Goal: Task Accomplishment & Management: Complete application form

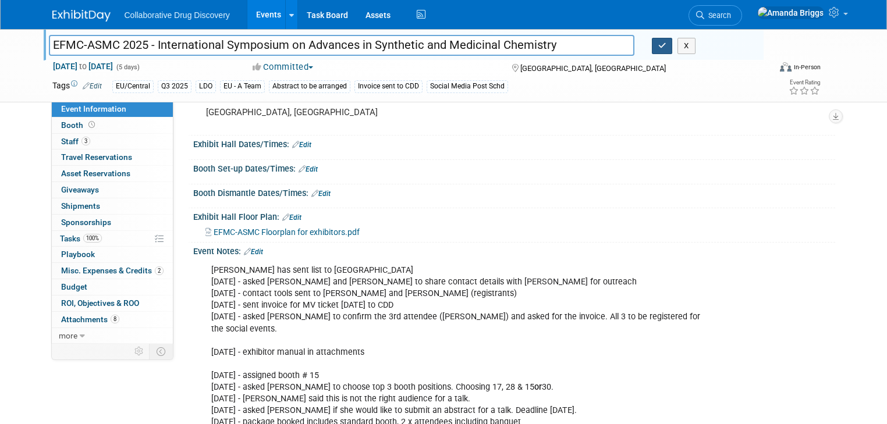
click at [662, 47] on button "button" at bounding box center [662, 46] width 21 height 16
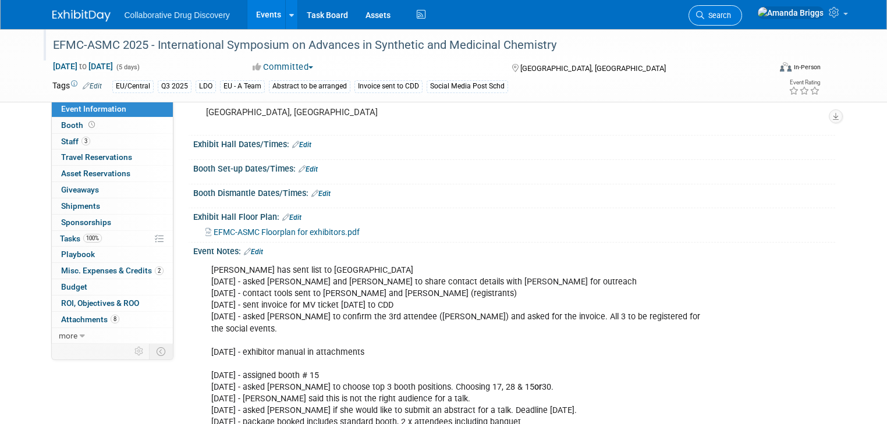
click at [731, 13] on span "Search" at bounding box center [717, 15] width 27 height 9
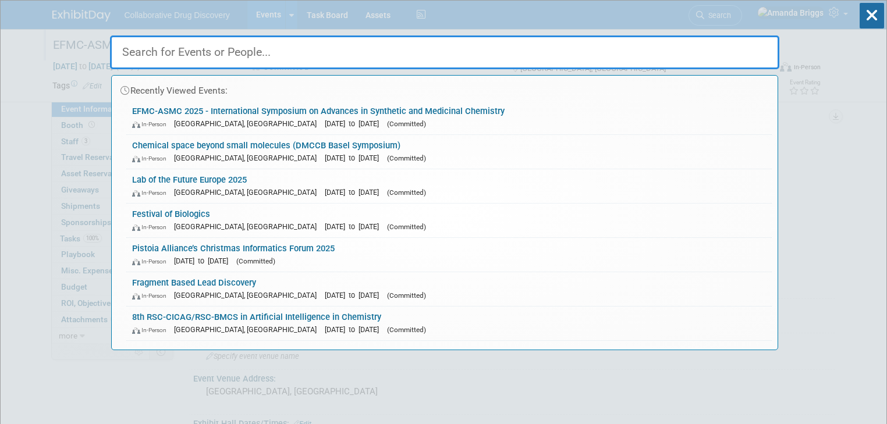
click at [376, 44] on input "text" at bounding box center [444, 52] width 669 height 34
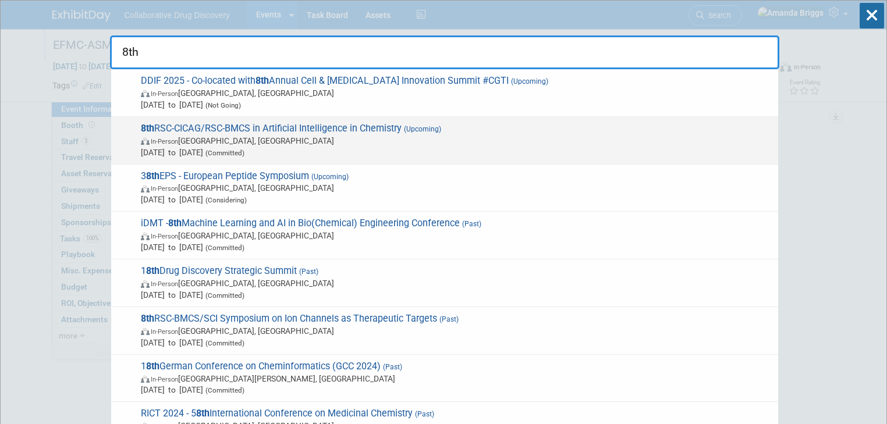
type input "8th"
click at [223, 130] on span "8th RSC-CICAG/RSC-BMCS in Artificial Intelligence in Chemistry (Upcoming) In-Pe…" at bounding box center [454, 140] width 635 height 35
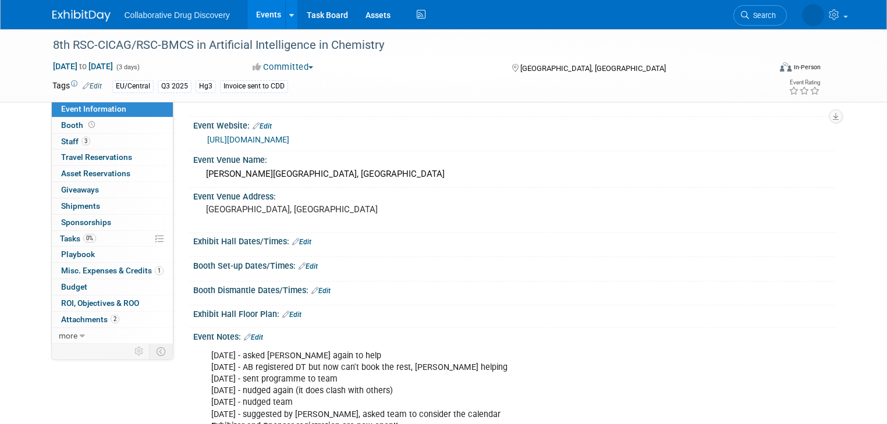
scroll to position [47, 0]
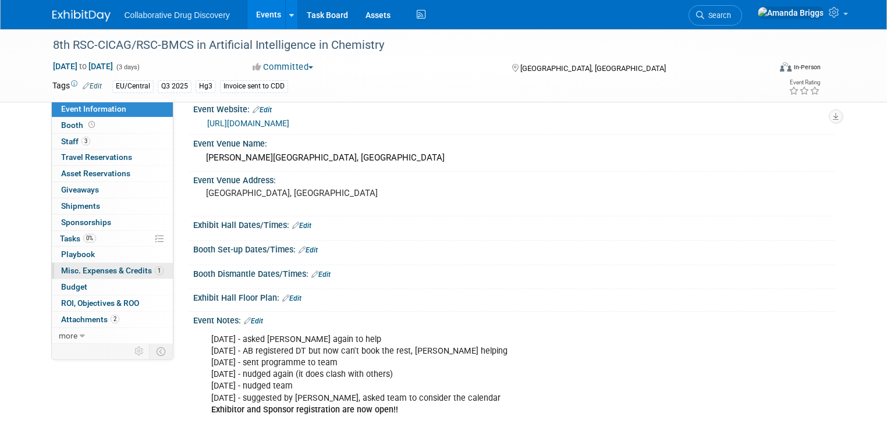
click at [94, 272] on span "Misc. Expenses & Credits 1" at bounding box center [112, 270] width 102 height 9
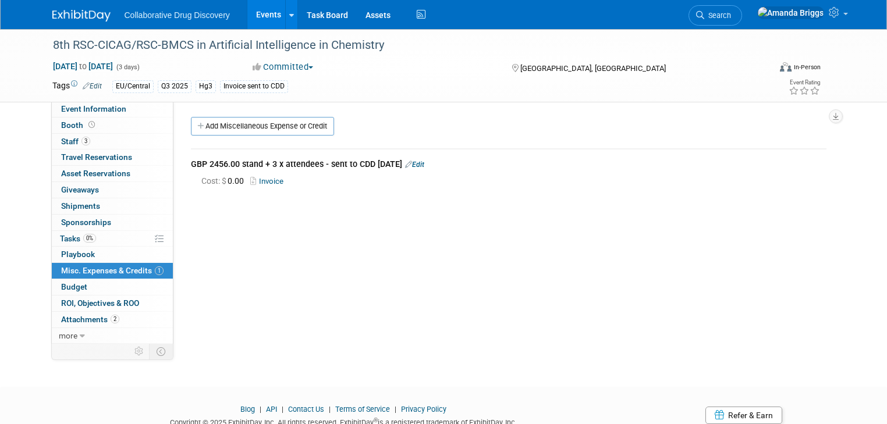
click at [256, 182] on link "Invoice" at bounding box center [269, 181] width 38 height 9
click at [731, 11] on span "Search" at bounding box center [717, 15] width 27 height 9
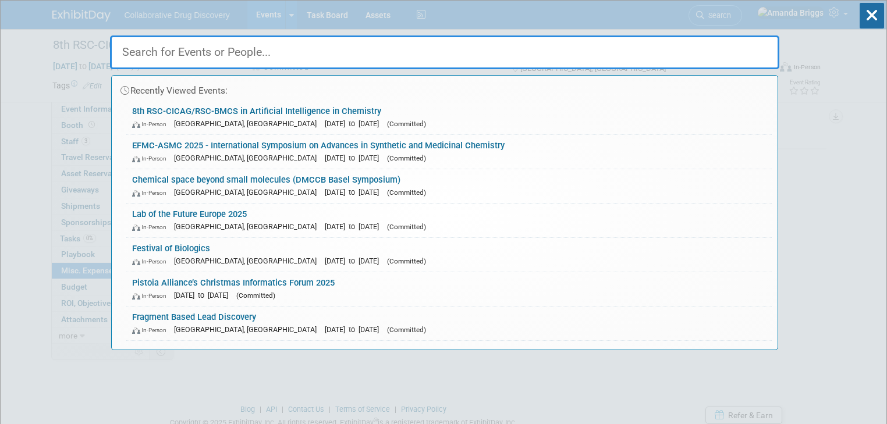
click at [256, 54] on input "text" at bounding box center [444, 52] width 669 height 34
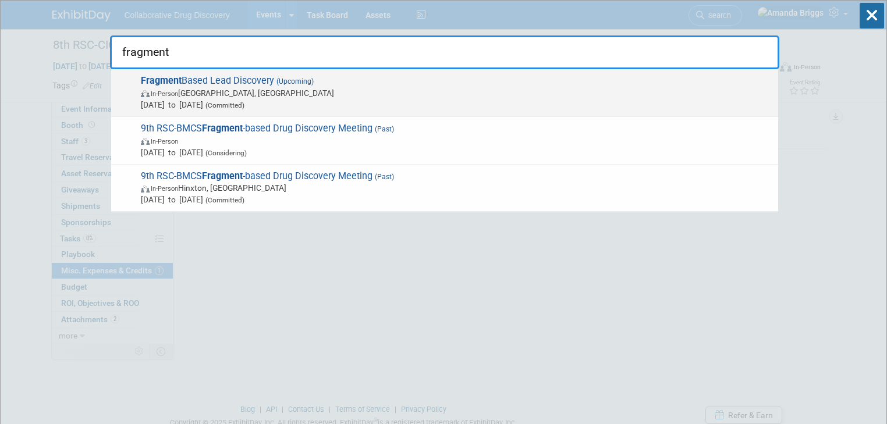
type input "fragment"
click at [222, 80] on span "Fragment Based Lead Discovery (Upcoming) In-Person Cambridge, United Kingdom Se…" at bounding box center [454, 92] width 635 height 35
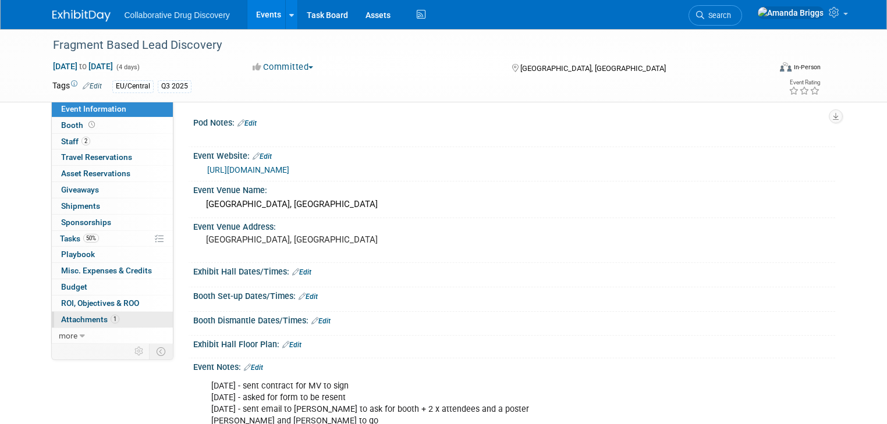
click at [86, 319] on span "Attachments 1" at bounding box center [90, 319] width 58 height 9
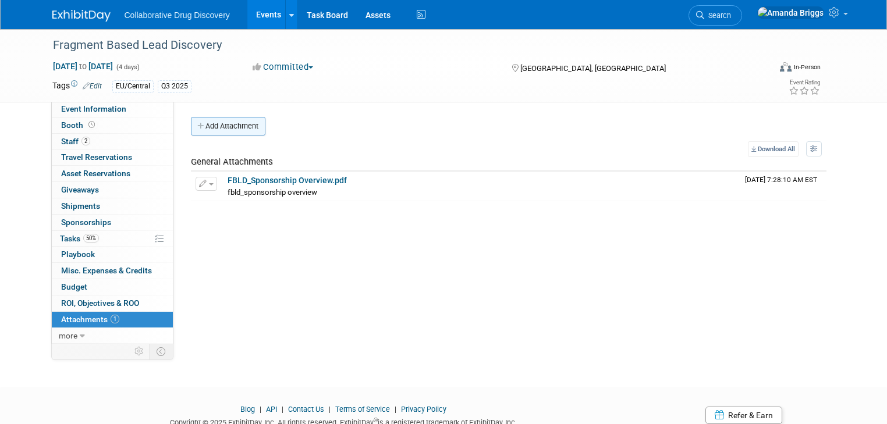
click at [229, 126] on button "Add Attachment" at bounding box center [228, 126] width 74 height 19
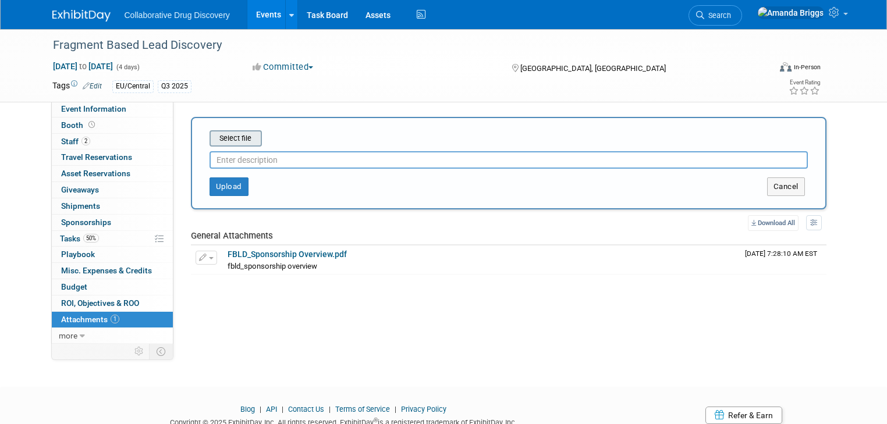
click at [227, 139] on input "file" at bounding box center [191, 138] width 138 height 14
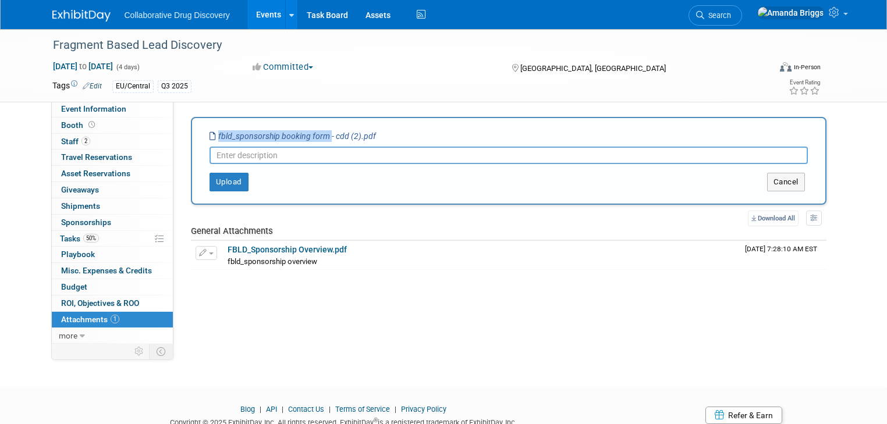
drag, startPoint x: 318, startPoint y: 135, endPoint x: 206, endPoint y: 135, distance: 112.3
click at [209, 135] on icon "fbld_sponsorship booking form - cdd (2).pdf" at bounding box center [292, 135] width 166 height 9
copy icon "fbld_sponsorship booking form"
click at [216, 151] on input "text" at bounding box center [508, 155] width 598 height 17
paste input "fbld_sponsorship booking form"
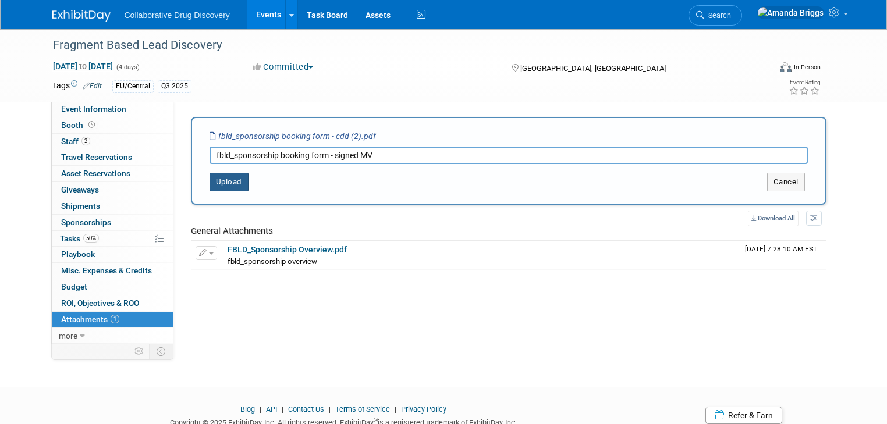
type input "fbld_sponsorship booking form - signed MV"
click at [213, 182] on button "Upload" at bounding box center [228, 182] width 39 height 19
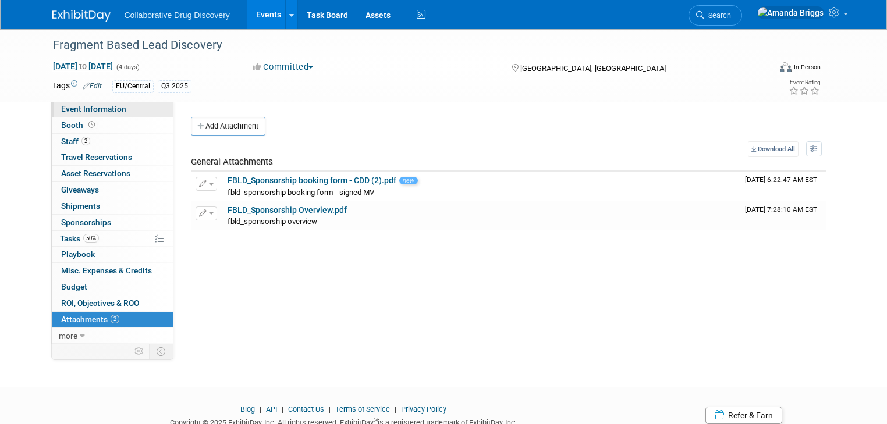
click at [73, 109] on span "Event Information" at bounding box center [93, 108] width 65 height 9
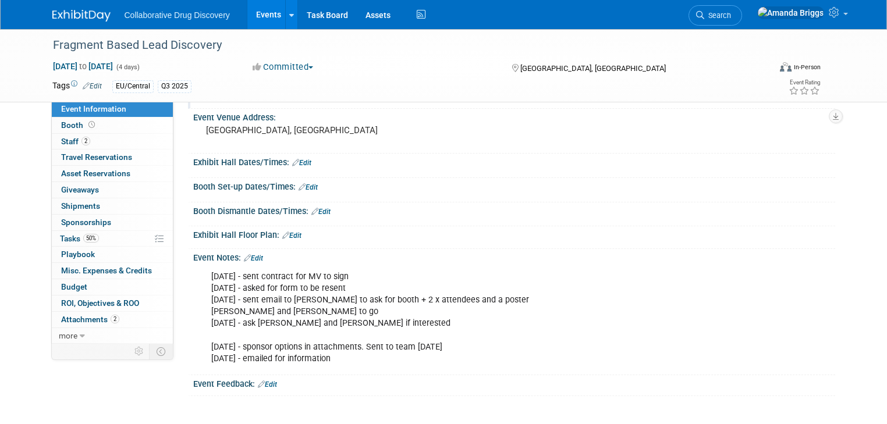
scroll to position [140, 0]
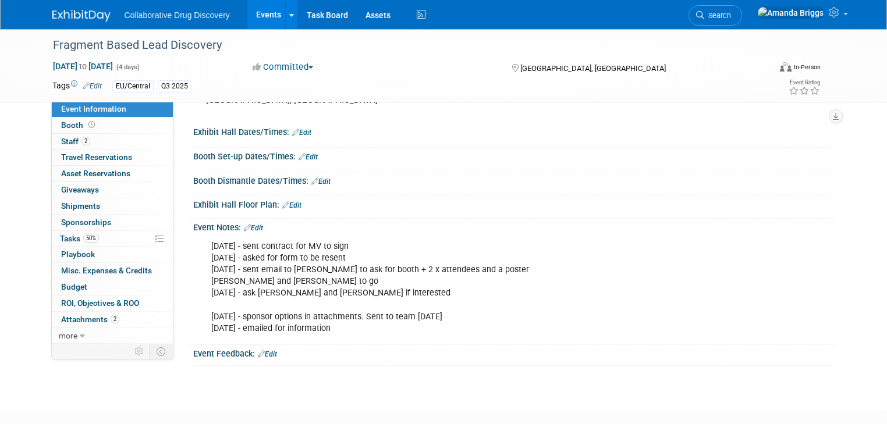
click at [253, 227] on link "Edit" at bounding box center [253, 228] width 19 height 8
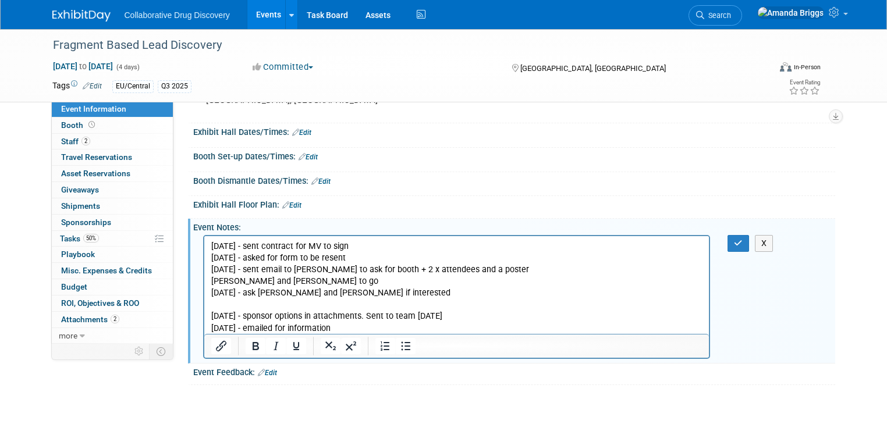
scroll to position [0, 0]
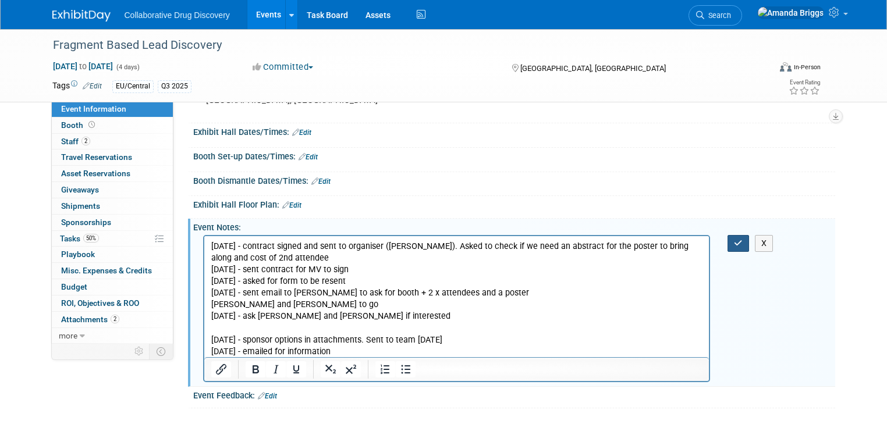
click at [738, 242] on button "button" at bounding box center [738, 243] width 22 height 17
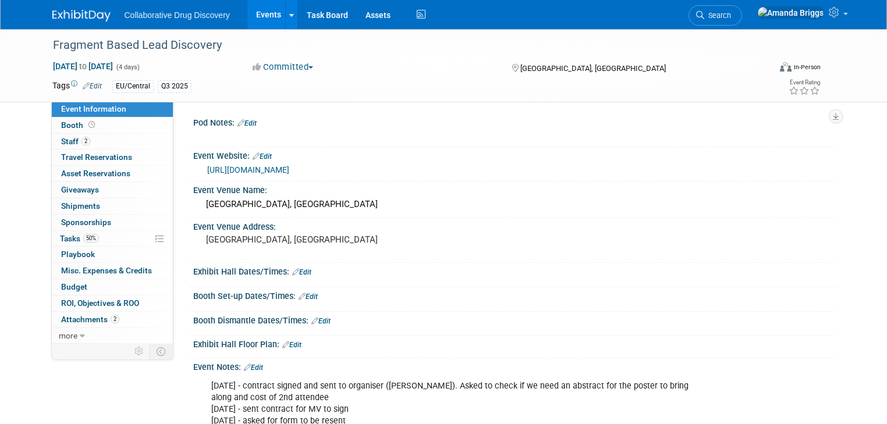
click at [247, 124] on link "Edit" at bounding box center [246, 123] width 19 height 8
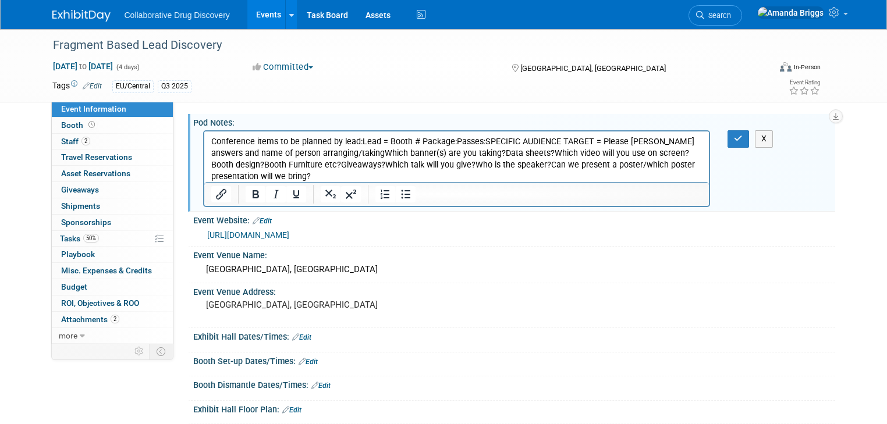
click at [358, 143] on p "Conference items to be planned by lead:Lead = Booth # Package:Passes:SPECIFIC A…" at bounding box center [457, 165] width 492 height 58
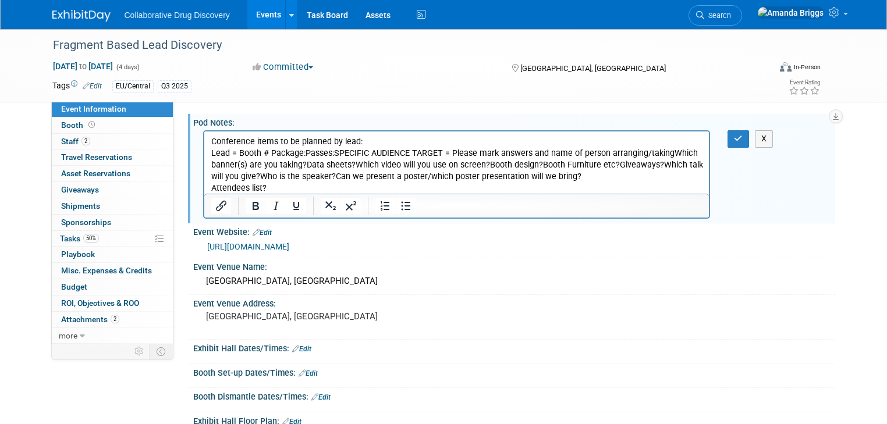
click at [237, 154] on p "Lead = Booth # Package:Passes:SPECIFIC AUDIENCE TARGET = Please mark answers an…" at bounding box center [457, 171] width 492 height 47
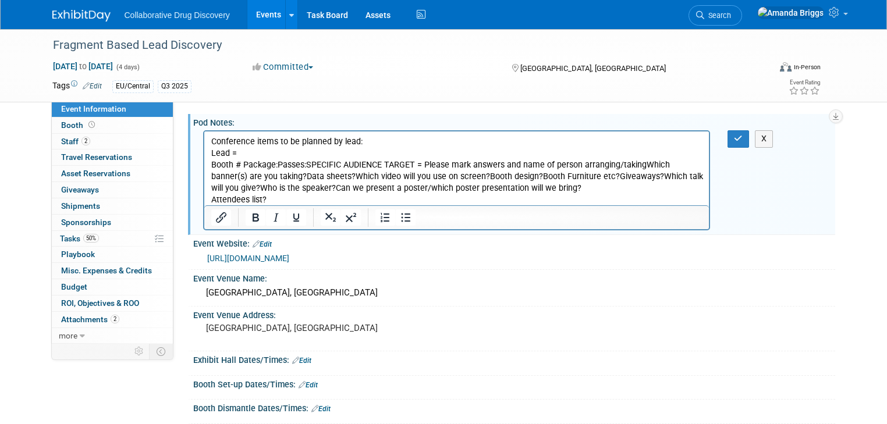
click at [243, 165] on p "Booth # Package:Passes:SPECIFIC AUDIENCE TARGET = Please mark answers and name …" at bounding box center [457, 182] width 492 height 47
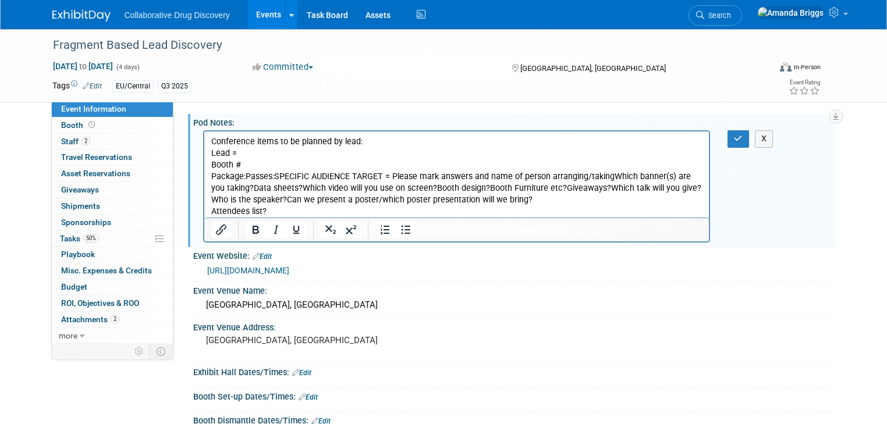
click at [245, 177] on p "Package:Passes:SPECIFIC AUDIENCE TARGET = Please mark answers and name of perso…" at bounding box center [457, 194] width 492 height 47
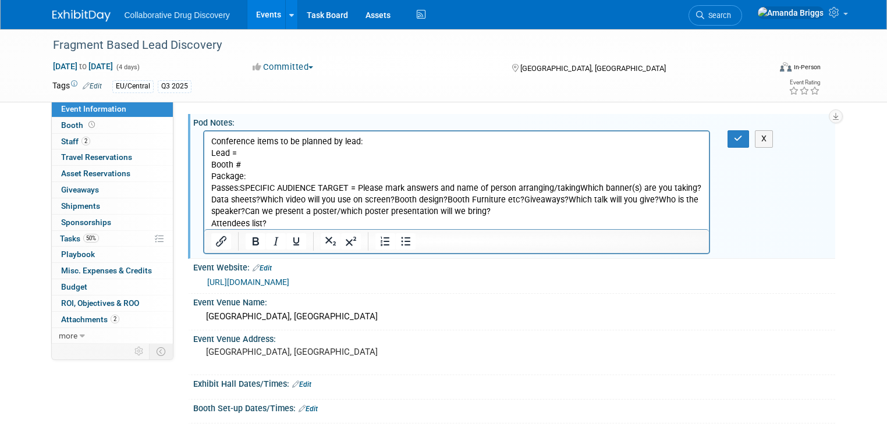
click at [240, 188] on p "Passes:SPECIFIC AUDIENCE TARGET = Please mark answers and name of person arrang…" at bounding box center [457, 206] width 492 height 47
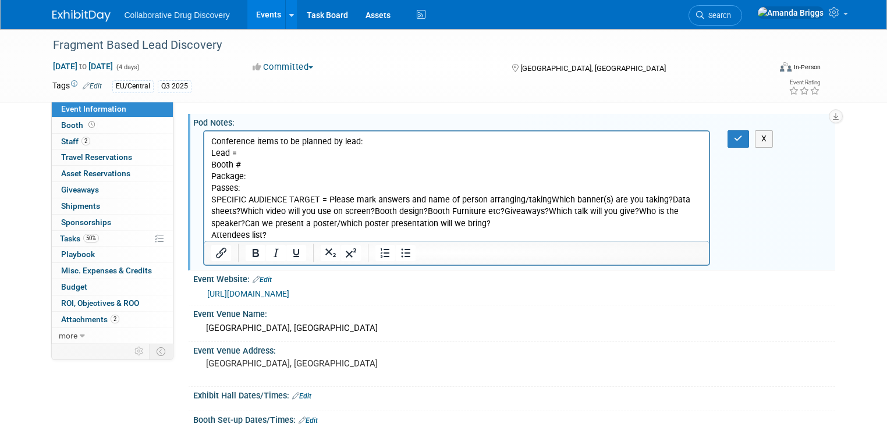
click at [330, 200] on p "SPECIFIC AUDIENCE TARGET = Please mark answers and name of person arranging/tak…" at bounding box center [457, 217] width 492 height 47
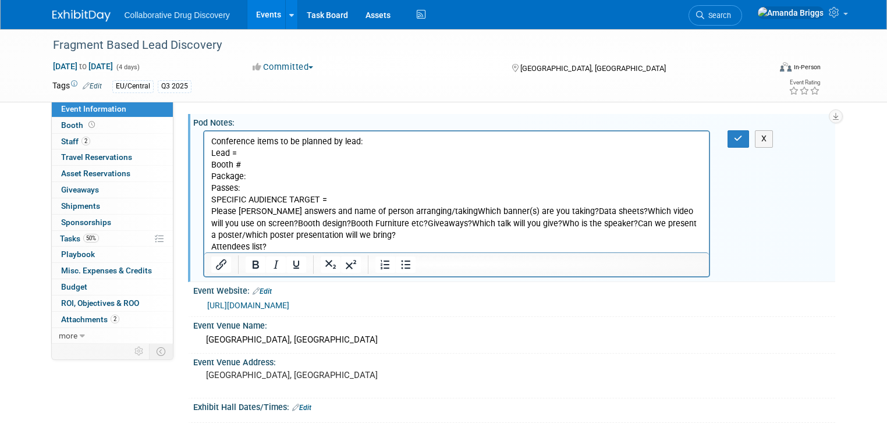
click at [330, 201] on p "SPECIFIC AUDIENCE TARGET =" at bounding box center [457, 200] width 492 height 12
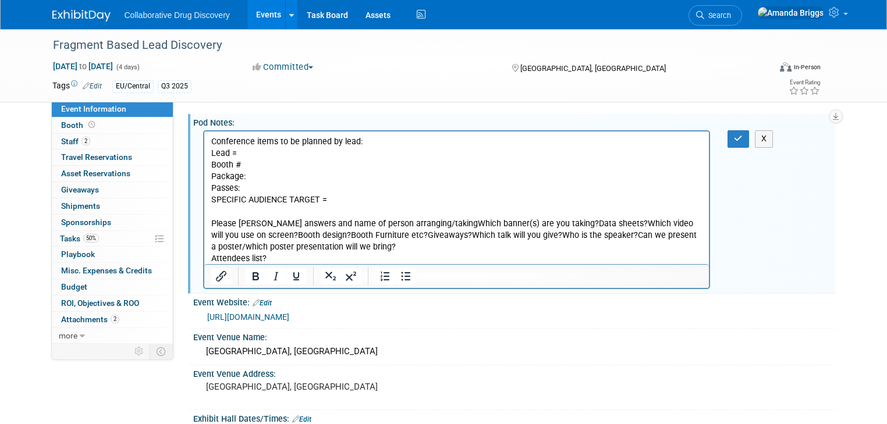
click at [429, 224] on p "Please mark answers and name of person arranging/takingWhich banner(s) are you …" at bounding box center [457, 241] width 492 height 47
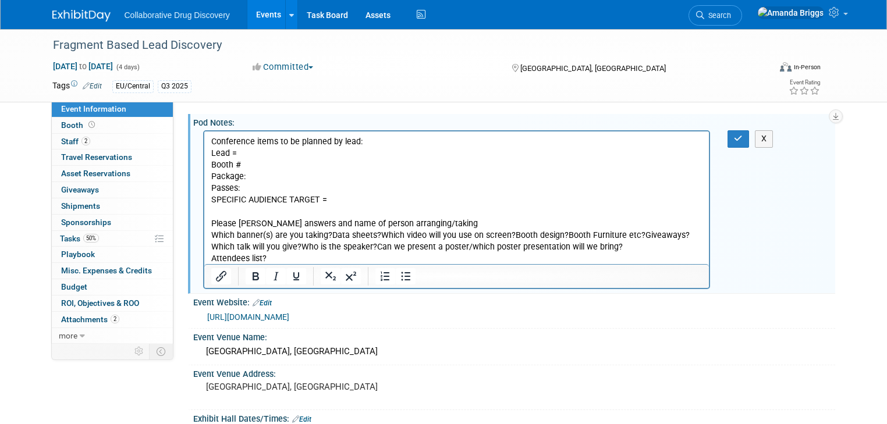
click at [329, 236] on p "Which banner(s) are you taking?Data sheets?Which video will you use on screen?B…" at bounding box center [457, 247] width 492 height 35
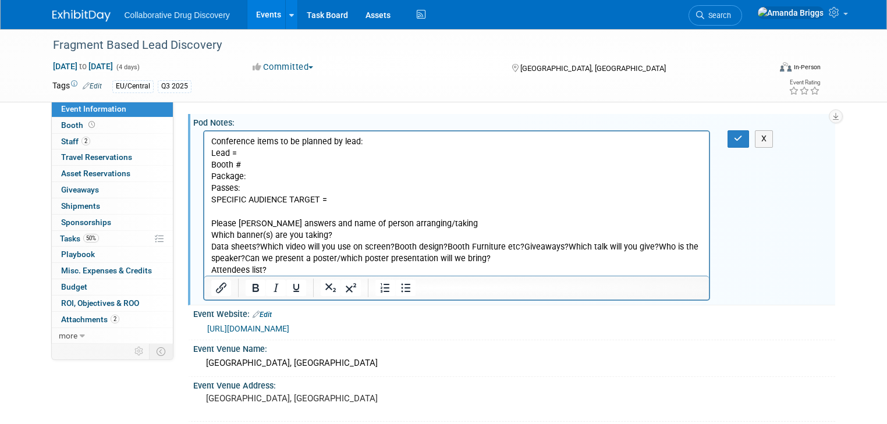
click at [259, 247] on p "Data sheets?Which video will you use on screen?Booth design?Booth Furniture etc…" at bounding box center [457, 258] width 492 height 35
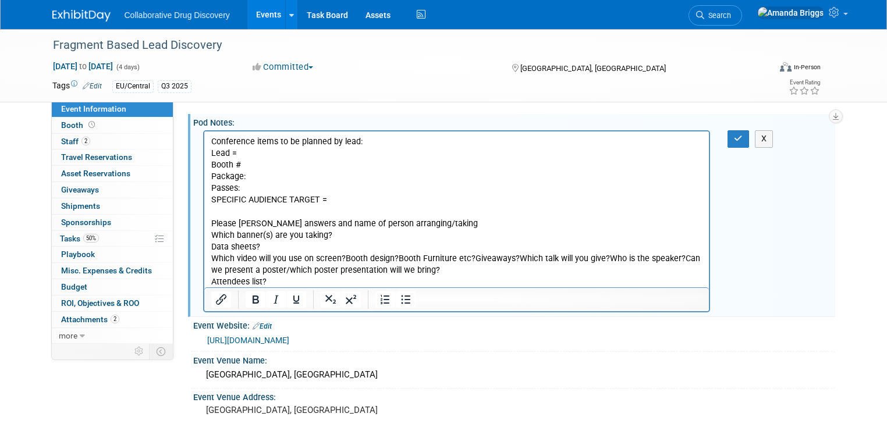
click at [341, 257] on p "Which video will you use on screen?Booth design?Booth Furniture etc?Giveaways?W…" at bounding box center [457, 270] width 492 height 35
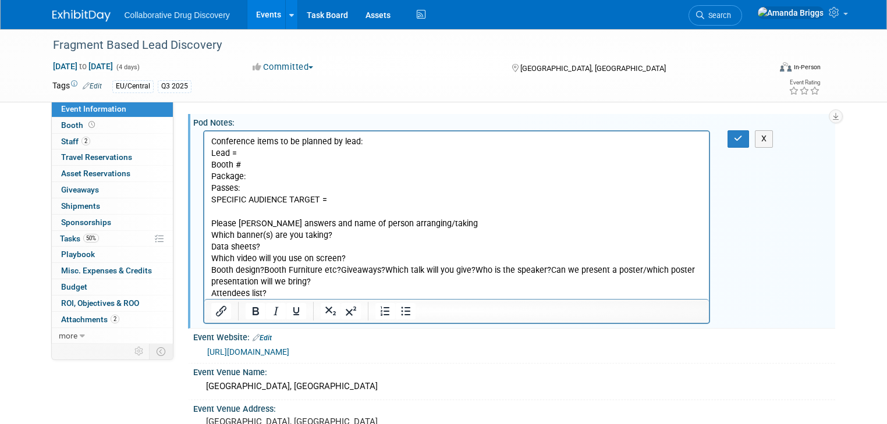
click at [264, 267] on p "Booth design?Booth Furniture etc?Giveaways?Which talk will you give?Who is the …" at bounding box center [457, 282] width 492 height 35
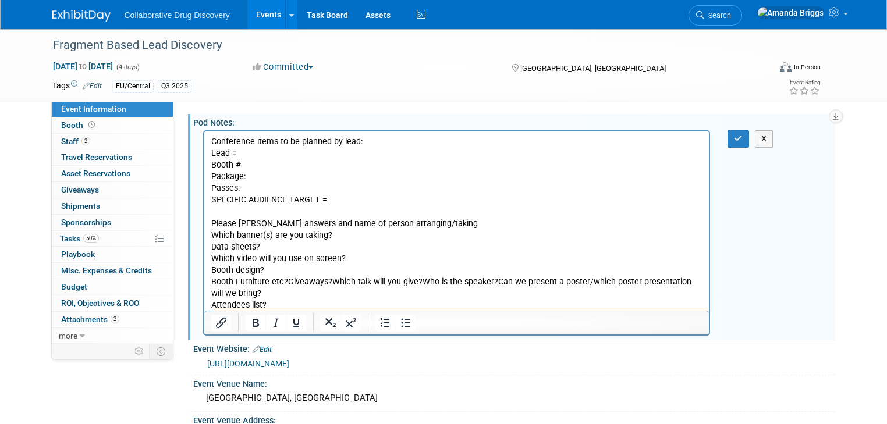
click at [286, 282] on p "Booth Furniture etc?Giveaways?Which talk will you give?Who is the speaker?Can w…" at bounding box center [457, 293] width 492 height 35
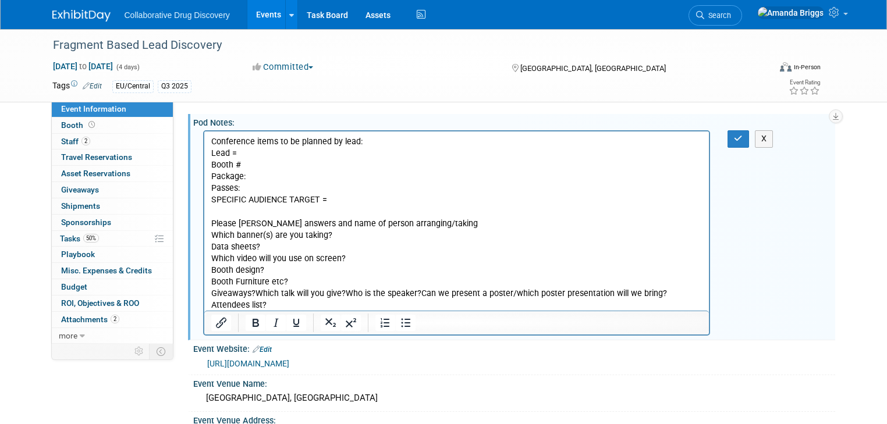
click at [254, 292] on p "Giveaways?Which talk will you give?Who is the speaker?Can we present a poster/w…" at bounding box center [457, 299] width 492 height 23
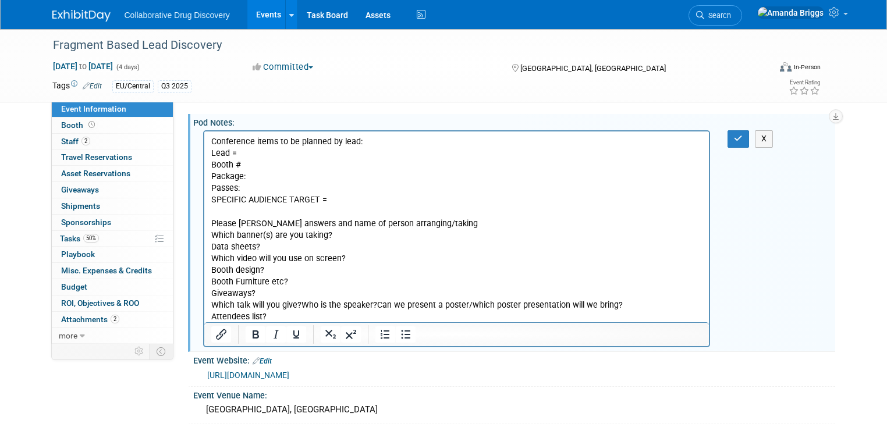
click at [301, 305] on p "Which talk will you give?Who is the speaker?Can we present a poster/which poste…" at bounding box center [457, 311] width 492 height 23
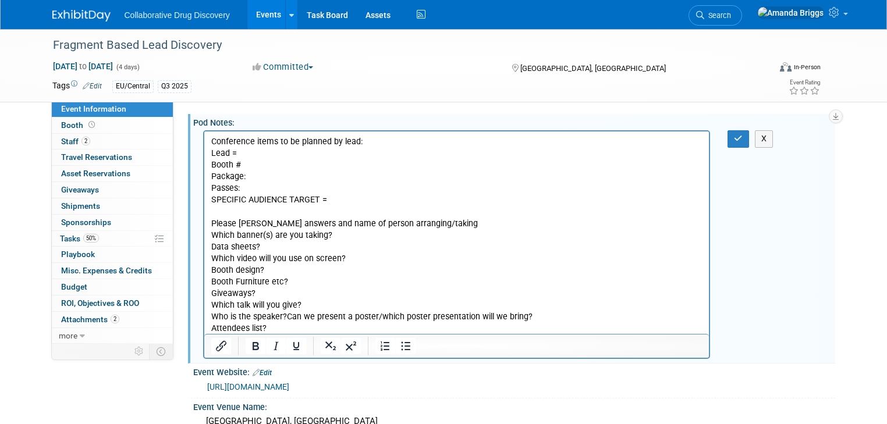
click at [285, 315] on p "Who is the speaker?Can we present a poster/which poster presentation will we br…" at bounding box center [457, 322] width 492 height 23
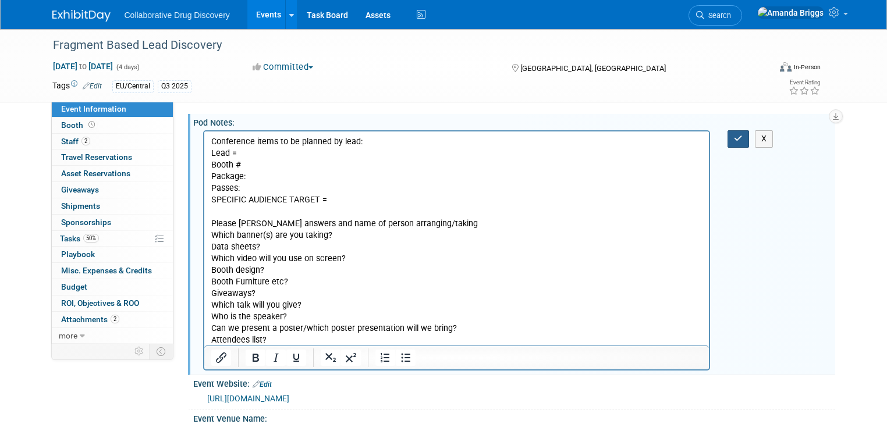
click at [742, 140] on icon "button" at bounding box center [738, 138] width 9 height 8
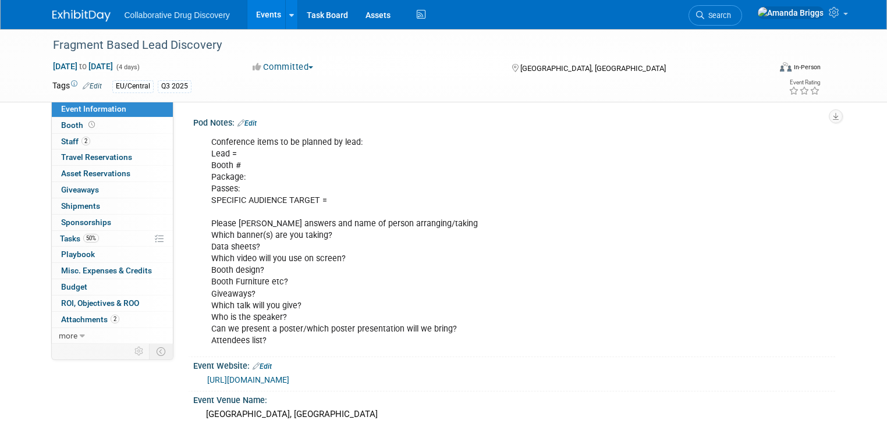
click at [247, 123] on link "Edit" at bounding box center [246, 123] width 19 height 8
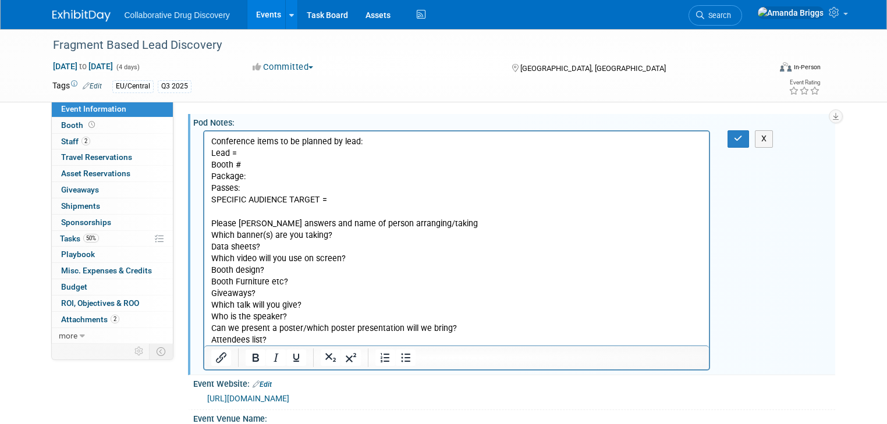
click at [250, 152] on p "Conference items to be planned by lead: Lead = Booth # Package: Passes: SPECIFI…" at bounding box center [457, 241] width 492 height 210
click at [740, 137] on button "button" at bounding box center [738, 138] width 22 height 17
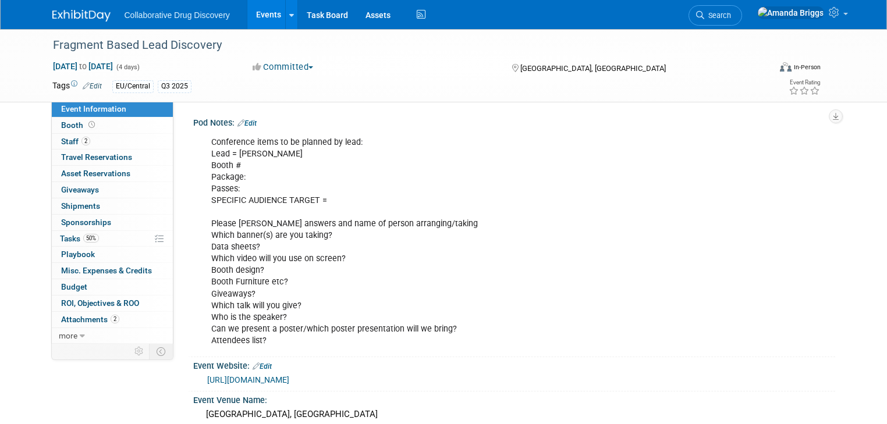
click at [240, 188] on div "Conference items to be planned by lead: Lead = Tamsin Booth # Package: Passes: …" at bounding box center [456, 242] width 507 height 222
click at [247, 123] on link "Edit" at bounding box center [246, 123] width 19 height 8
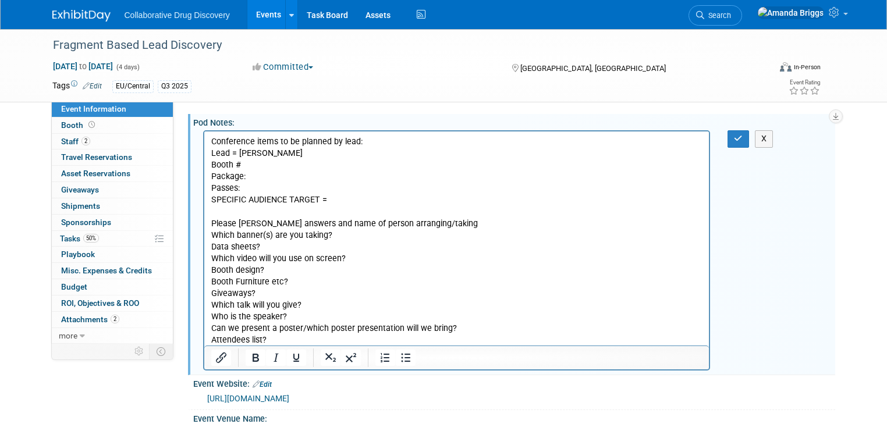
click at [254, 188] on p "Conference items to be planned by lead: Lead = Tamsin Booth # Package: Passes: …" at bounding box center [457, 241] width 492 height 210
click at [273, 271] on p "Conference items to be planned by lead: Lead = Tamsin Booth # Package: Passes: …" at bounding box center [457, 241] width 492 height 210
click at [293, 280] on p "Conference items to be planned by lead: Lead = Tamsin Booth # Package: Passes: …" at bounding box center [457, 241] width 492 height 210
click at [307, 304] on p "Conference items to be planned by lead: Lead = Tamsin Booth # Package: Passes: …" at bounding box center [457, 241] width 492 height 210
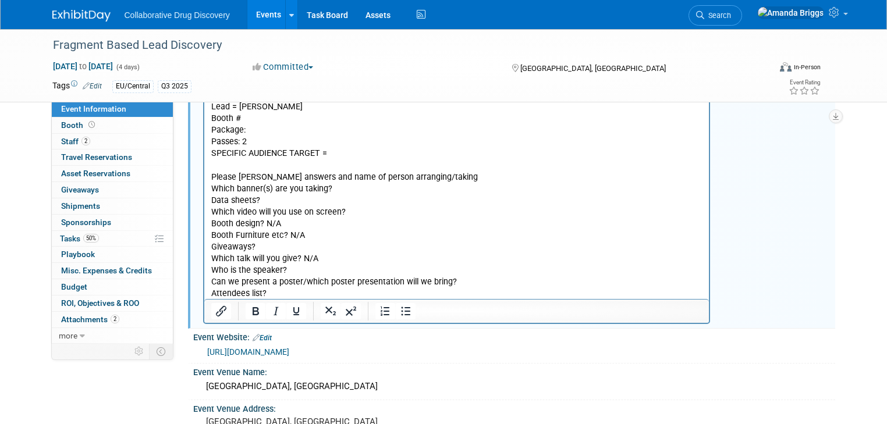
click at [302, 268] on p "Conference items to be planned by lead: Lead = Tamsin Booth # Package: Passes: …" at bounding box center [457, 195] width 492 height 210
click at [455, 281] on p "Conference items to be planned by lead: Lead = Tamsin Booth # Package: Passes: …" at bounding box center [457, 195] width 492 height 210
click at [569, 284] on p "Conference items to be planned by lead: Lead = Tamsin Booth # Package: Passes: …" at bounding box center [457, 195] width 492 height 210
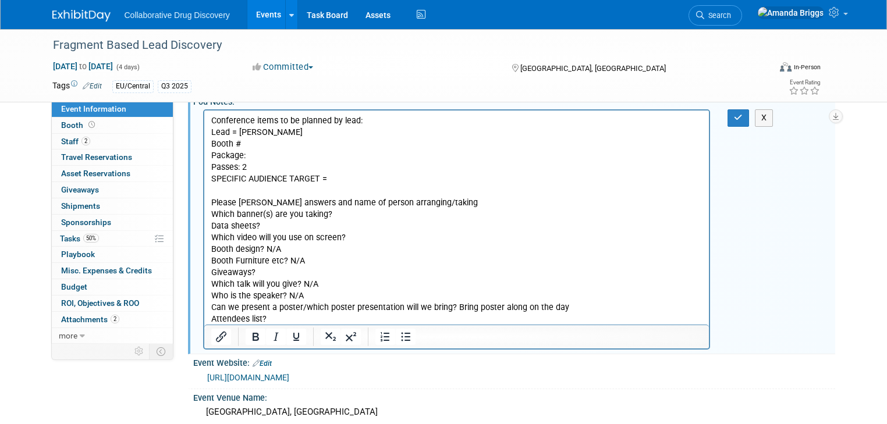
scroll to position [0, 0]
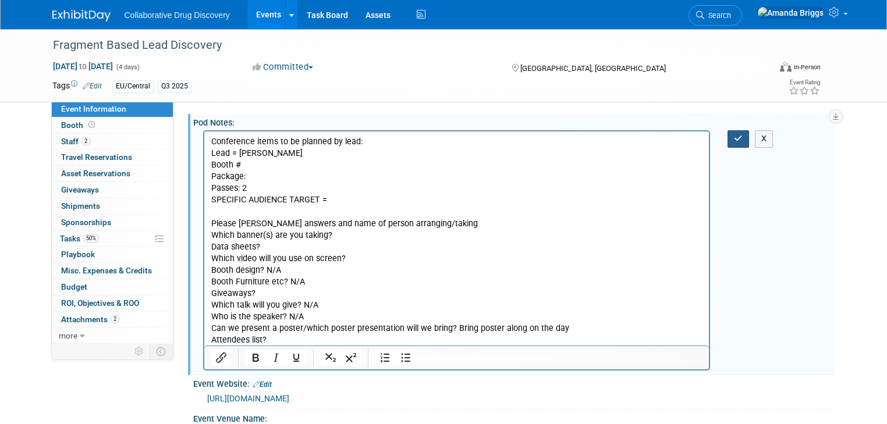
click at [742, 137] on icon "button" at bounding box center [738, 138] width 9 height 8
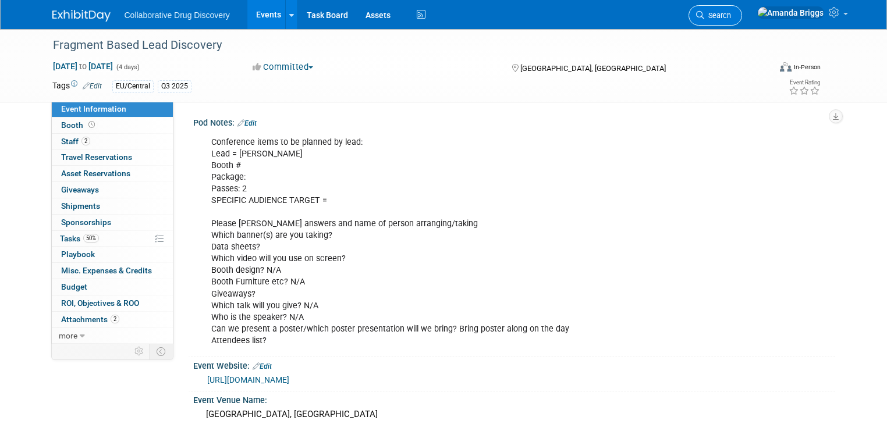
click at [731, 13] on span "Search" at bounding box center [717, 15] width 27 height 9
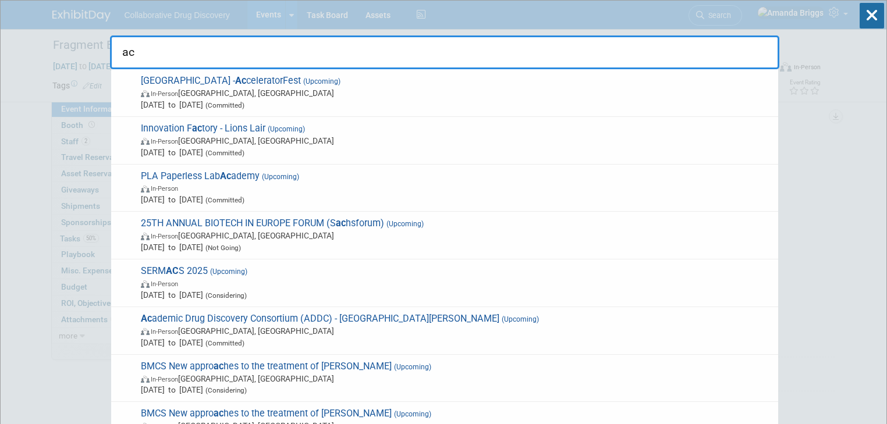
type input "a"
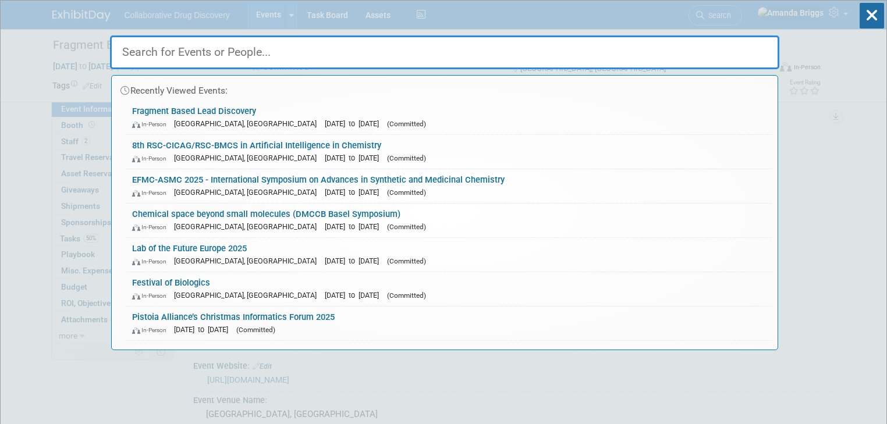
click at [227, 47] on input "text" at bounding box center [444, 52] width 669 height 34
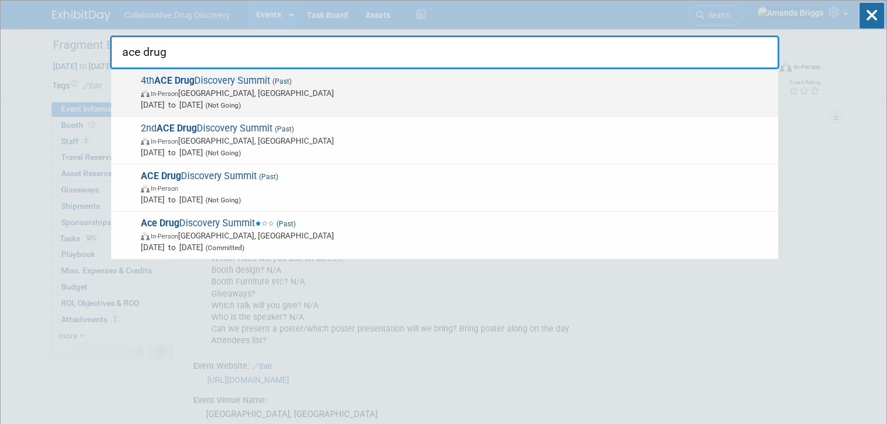
type input "ace drug"
click at [218, 80] on span "4th ACE Drug Discovery Summit (Past) In-Person London, United Kingdom Apr 2, 20…" at bounding box center [454, 92] width 635 height 35
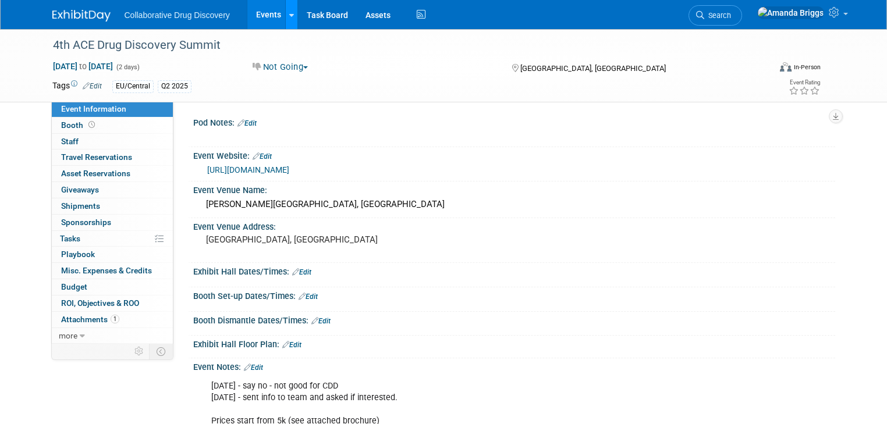
click at [289, 16] on icon at bounding box center [291, 16] width 5 height 8
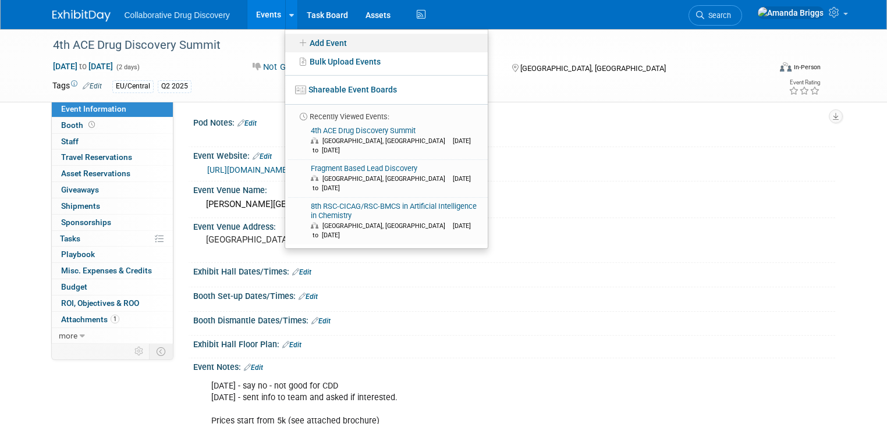
click at [298, 44] on link "Add Event" at bounding box center [386, 43] width 202 height 19
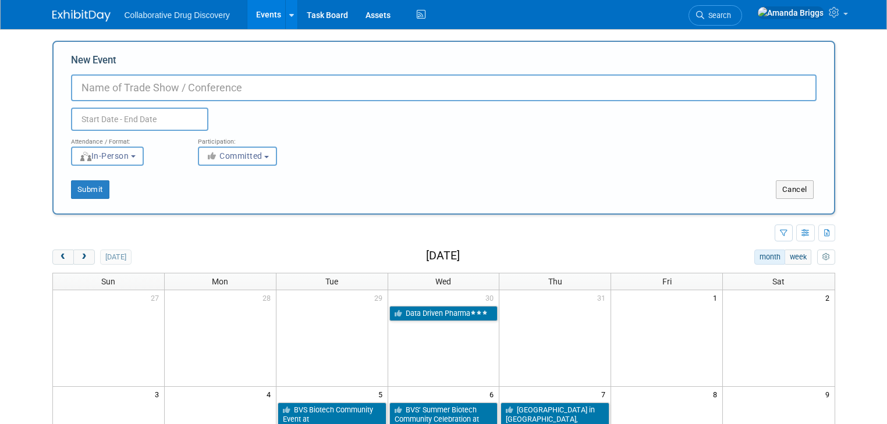
click at [159, 85] on input "New Event" at bounding box center [443, 87] width 745 height 27
type input "6th ACE Drug Discovery Summit"
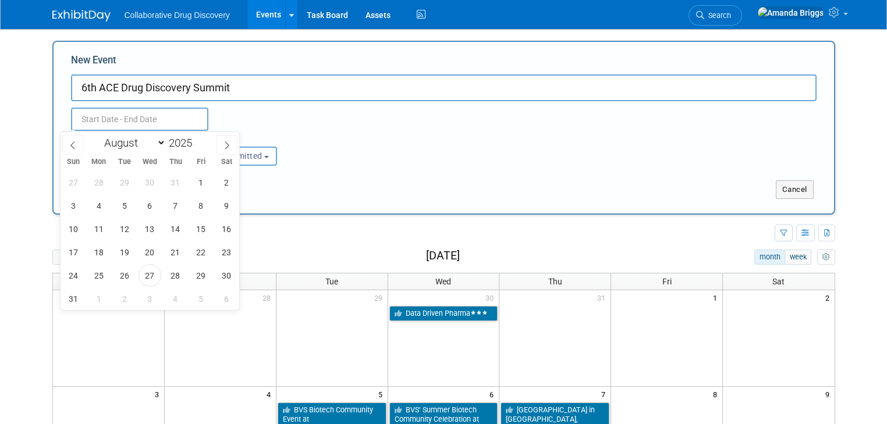
click at [129, 118] on input "text" at bounding box center [139, 119] width 137 height 23
click at [101, 255] on span "18" at bounding box center [98, 252] width 23 height 23
type input "[DATE] to [DATE]"
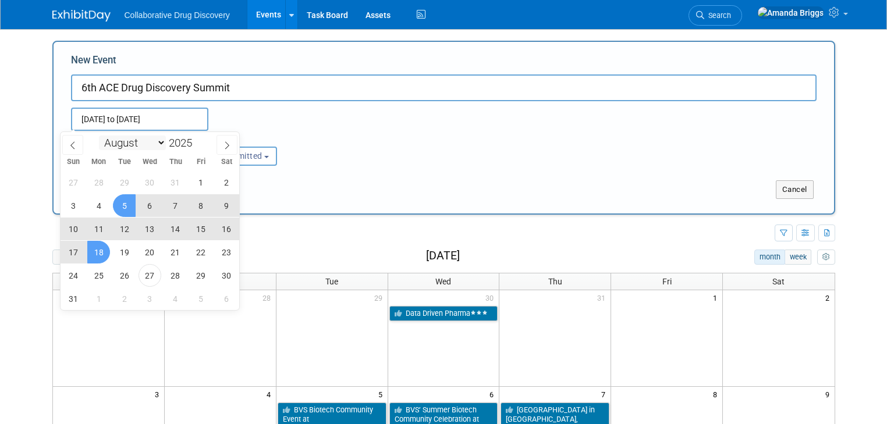
click at [161, 138] on select "January February March April May June July August September October November De…" at bounding box center [132, 143] width 67 height 15
select select "1"
click at [99, 136] on select "January February March April May June July August September October November De…" at bounding box center [132, 143] width 67 height 15
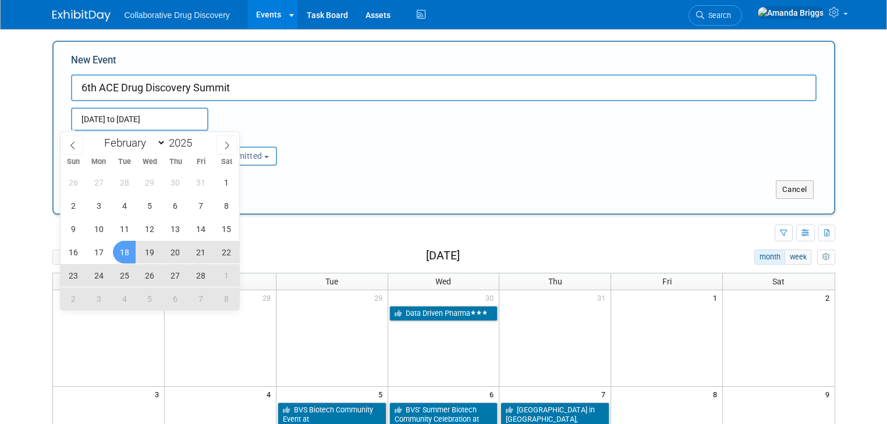
click at [129, 252] on span "18" at bounding box center [124, 252] width 23 height 23
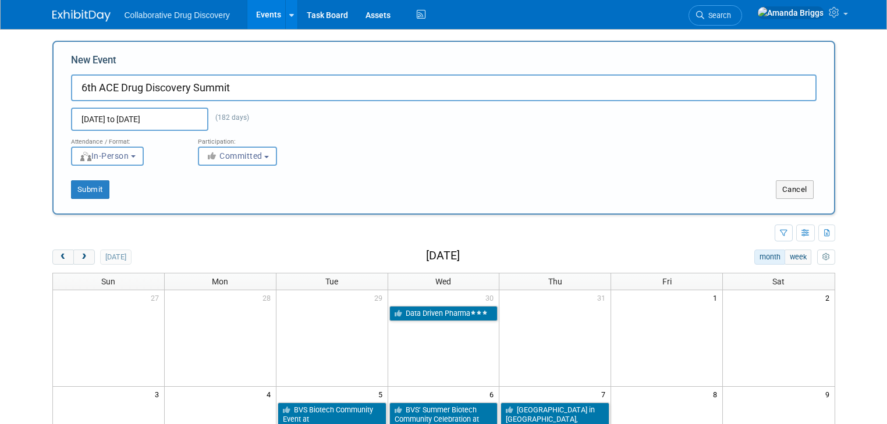
click at [161, 122] on input "Feb 18, 2025 to Aug 18, 2025" at bounding box center [139, 119] width 137 height 23
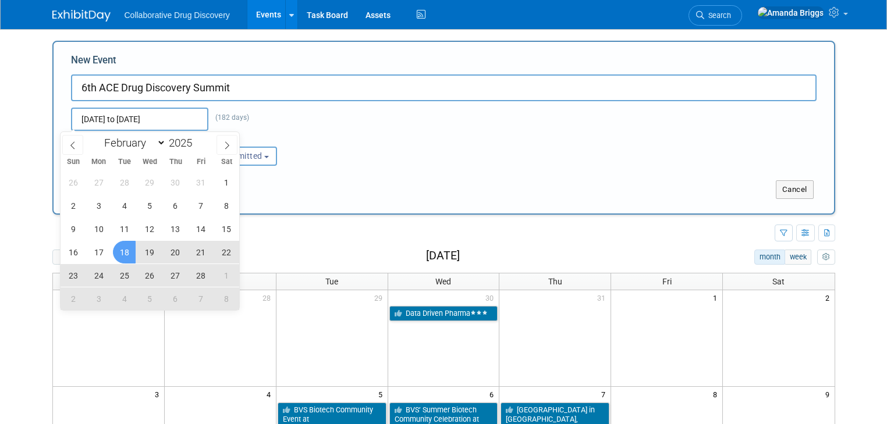
click at [150, 249] on span "19" at bounding box center [149, 252] width 23 height 23
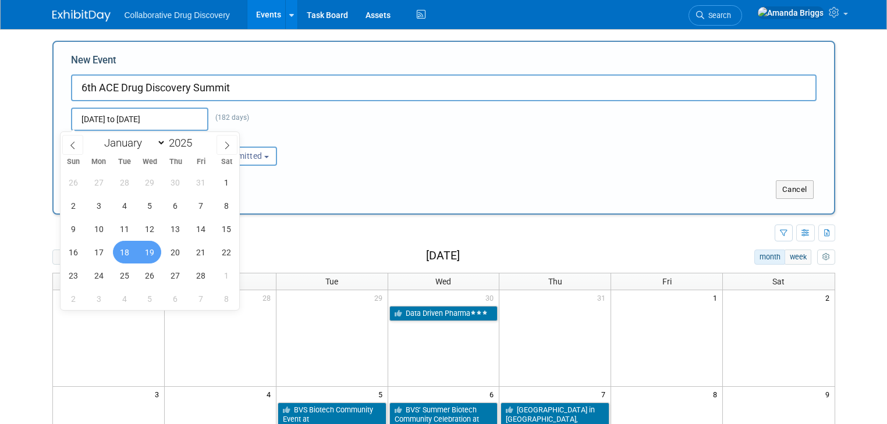
click at [133, 252] on span "18" at bounding box center [124, 252] width 23 height 23
type input "Feb 18, 2025 to Feb 19, 2025"
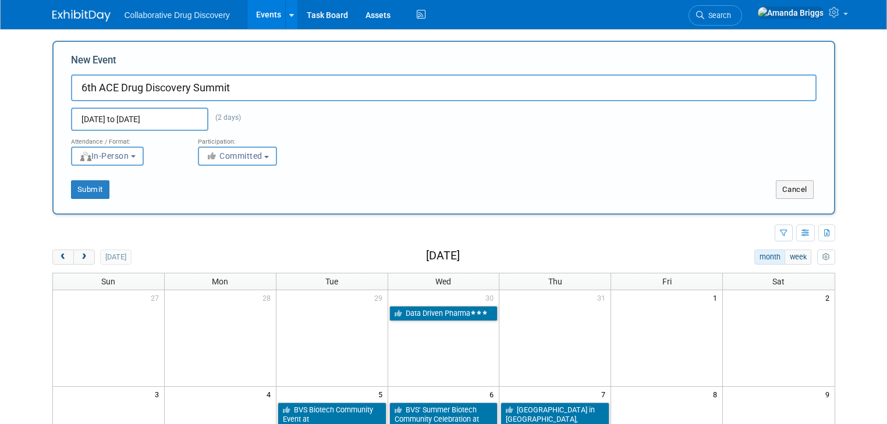
click at [172, 114] on input "Feb 18, 2025 to Feb 19, 2025" at bounding box center [139, 119] width 137 height 23
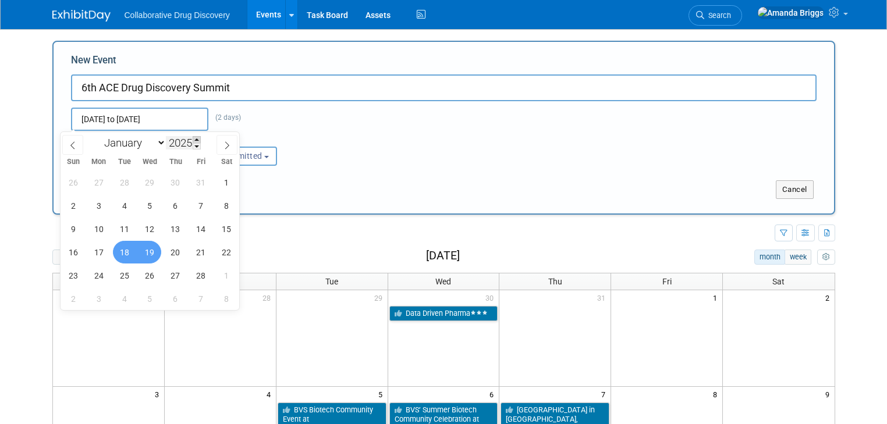
click at [196, 138] on span at bounding box center [197, 139] width 8 height 7
type input "2026"
click at [145, 228] on span "18" at bounding box center [149, 229] width 23 height 23
click at [172, 226] on span "19" at bounding box center [175, 229] width 23 height 23
type input "Feb 18, 2026 to Feb 19, 2026"
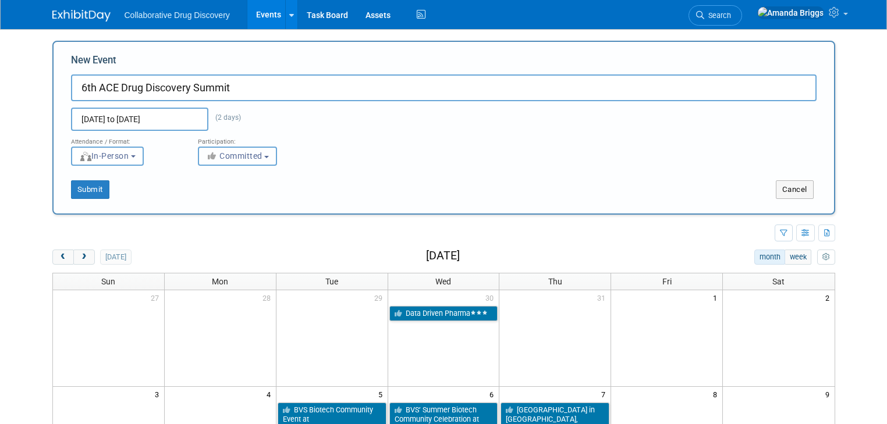
click at [256, 154] on span "Committed" at bounding box center [234, 155] width 56 height 9
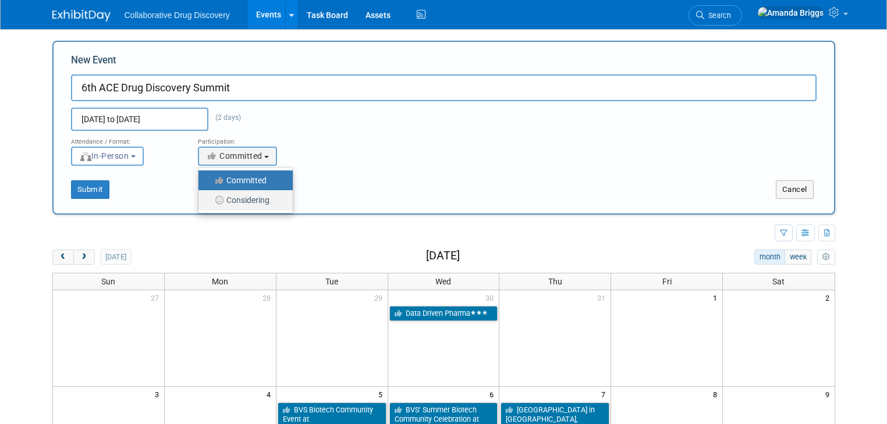
click at [251, 197] on label "Considering" at bounding box center [242, 200] width 77 height 15
click at [209, 197] on input "Considering" at bounding box center [205, 201] width 8 height 8
select select "2"
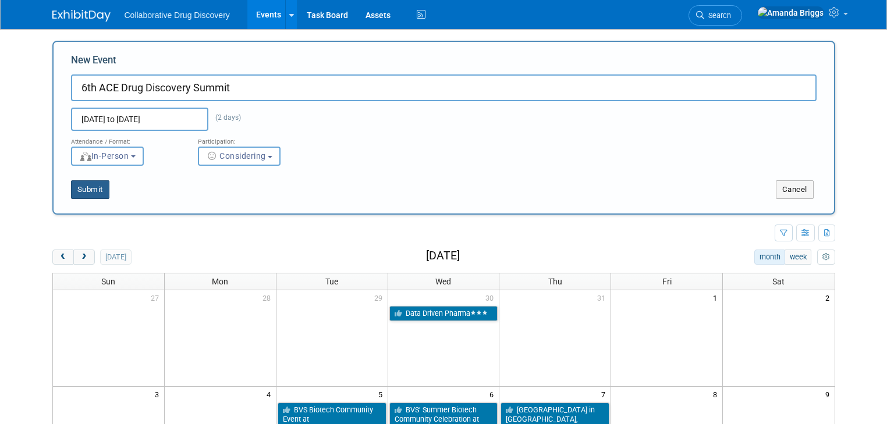
click at [81, 190] on button "Submit" at bounding box center [90, 189] width 38 height 19
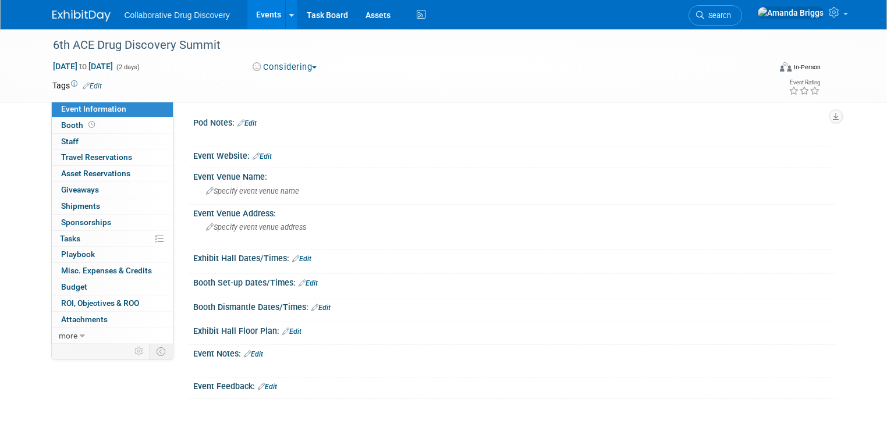
click at [261, 155] on link "Edit" at bounding box center [261, 156] width 19 height 8
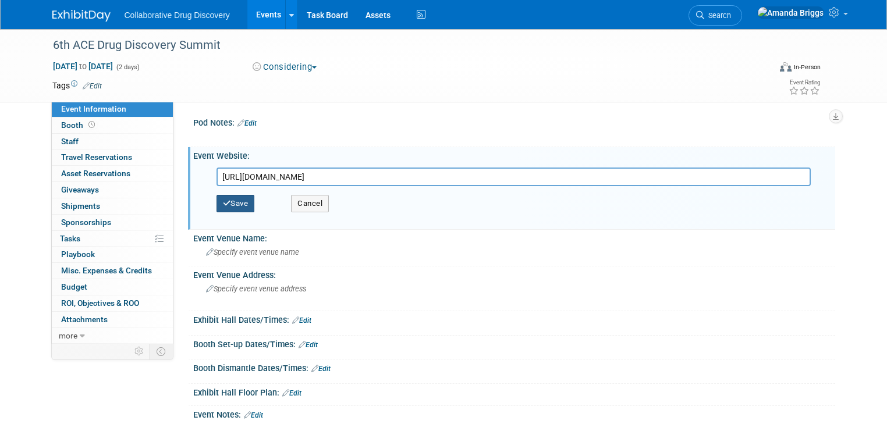
type input "[URL][DOMAIN_NAME]"
click at [235, 205] on button "Save" at bounding box center [235, 203] width 38 height 17
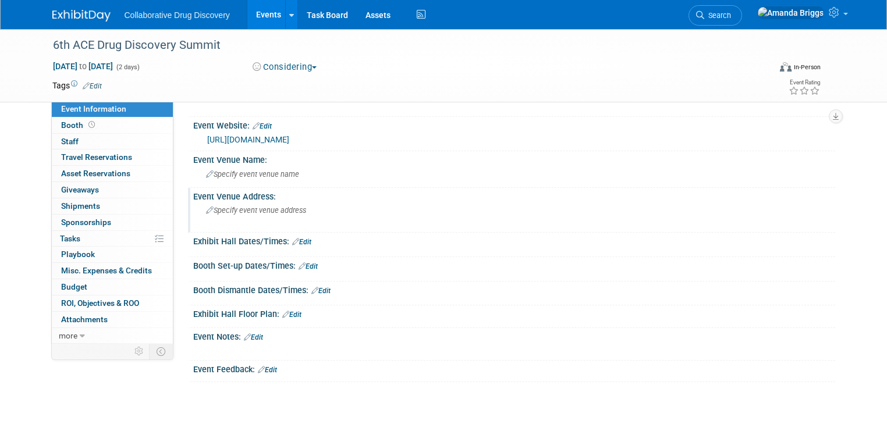
scroll to position [93, 0]
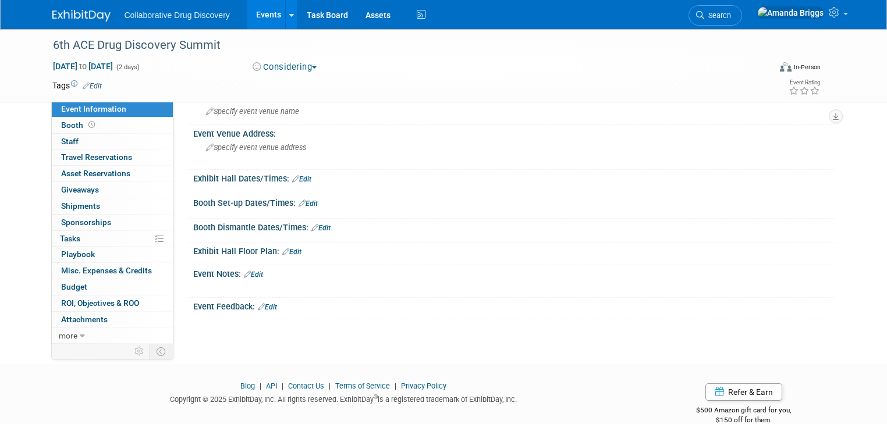
click at [248, 274] on link "Edit" at bounding box center [253, 274] width 19 height 8
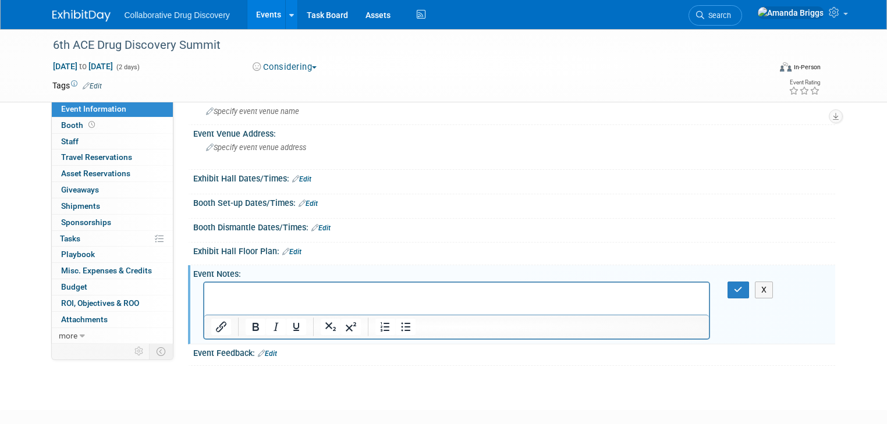
scroll to position [0, 0]
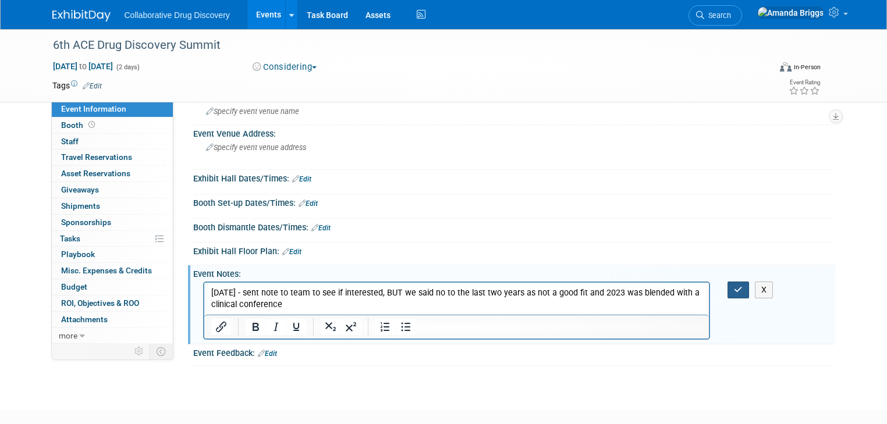
click at [738, 288] on button "button" at bounding box center [738, 290] width 22 height 17
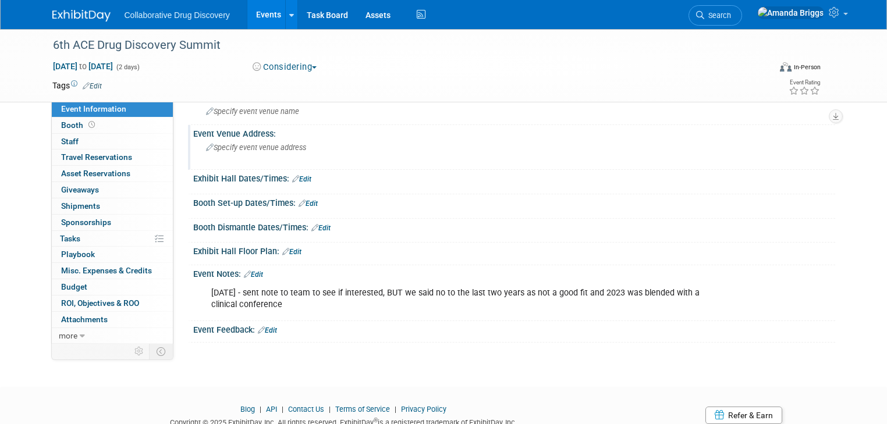
scroll to position [47, 0]
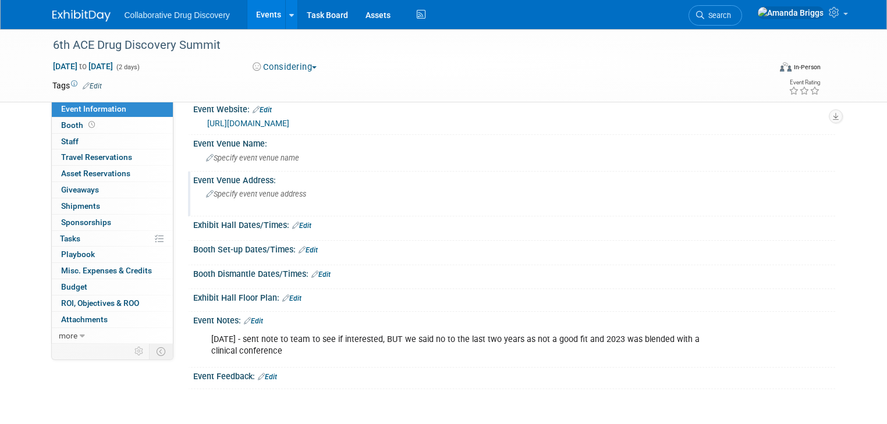
click at [214, 193] on span "Specify event venue address" at bounding box center [256, 194] width 100 height 9
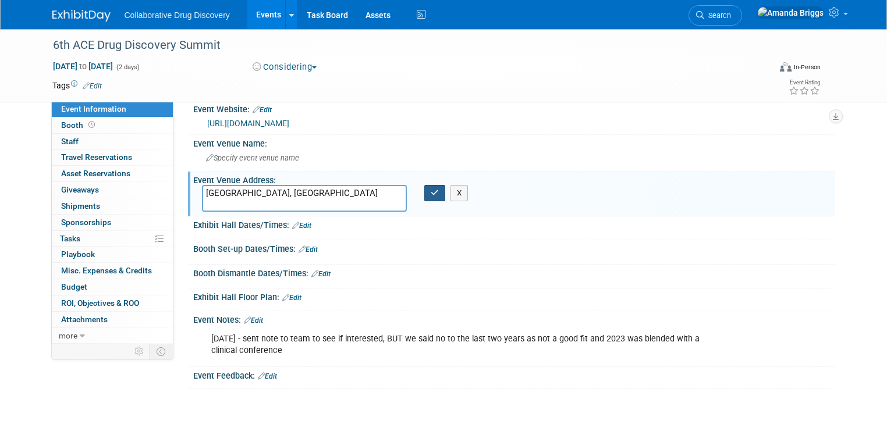
type textarea "[GEOGRAPHIC_DATA], [GEOGRAPHIC_DATA]"
click at [437, 193] on button "button" at bounding box center [434, 193] width 21 height 16
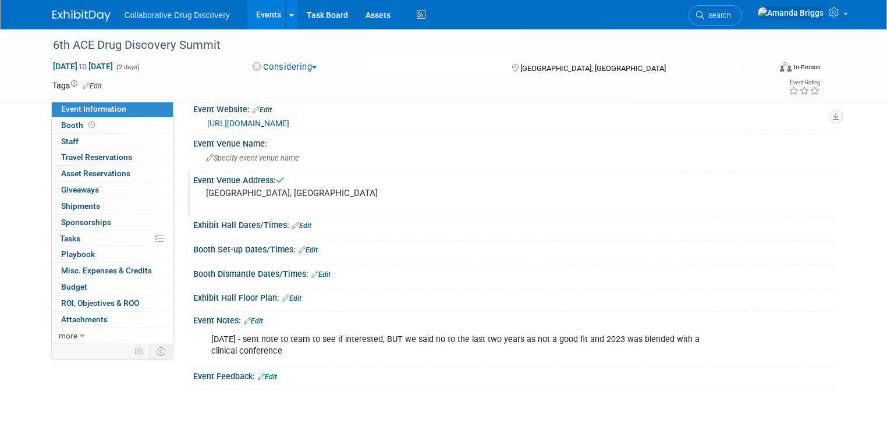
click at [86, 82] on link "Edit" at bounding box center [92, 86] width 19 height 8
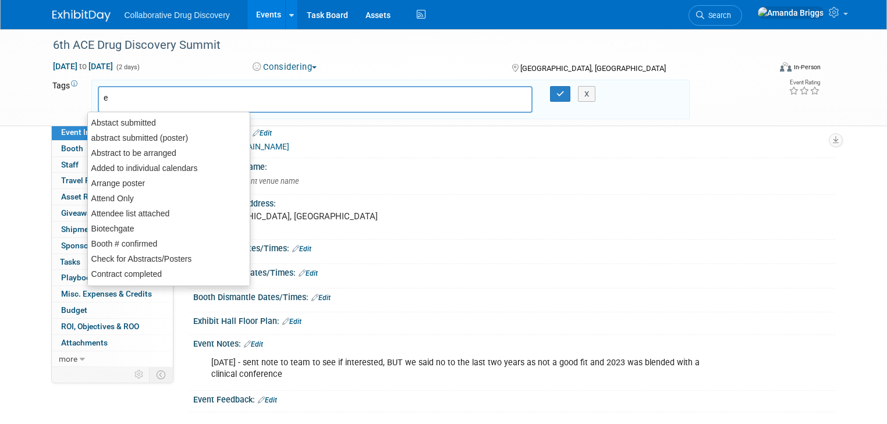
type input "eu"
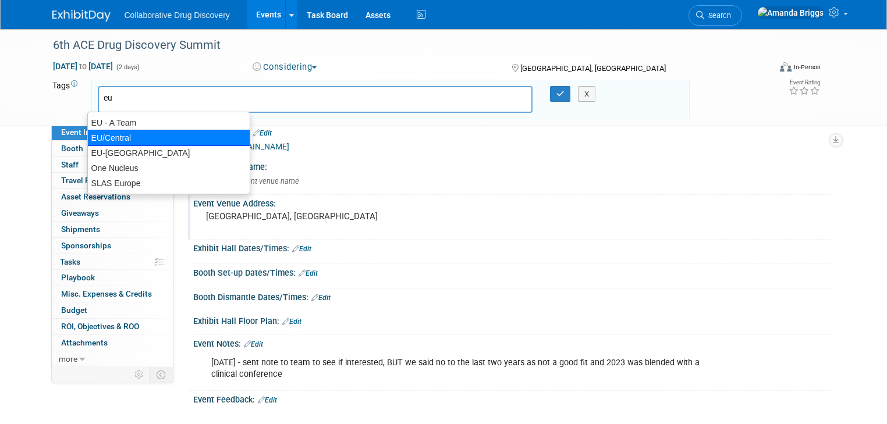
click at [119, 133] on div "EU/Central" at bounding box center [168, 138] width 163 height 16
type input "EU/Central"
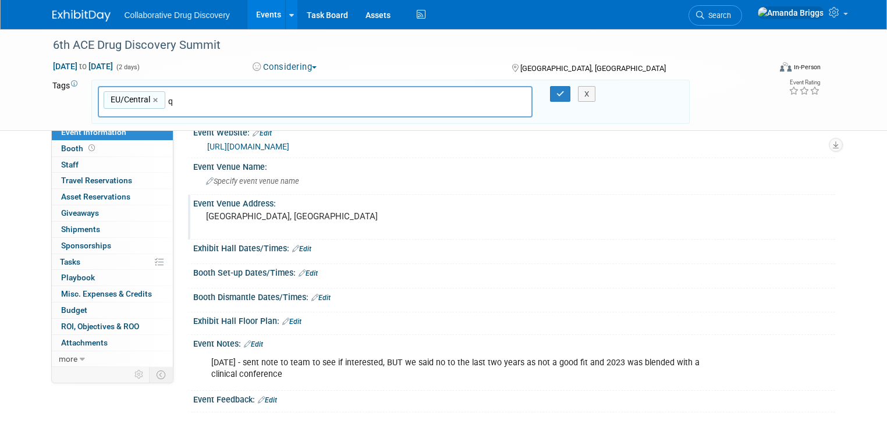
type input "q1"
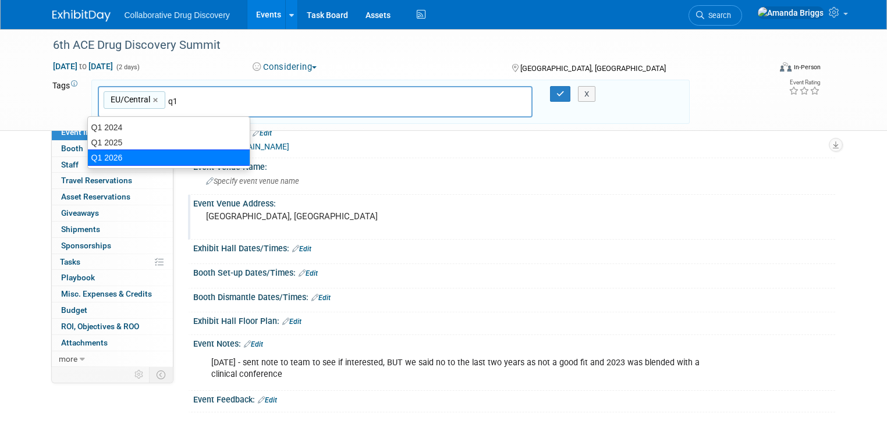
click at [129, 151] on div "Q1 2026" at bounding box center [168, 158] width 163 height 16
type input "EU/Central, Q1 2026"
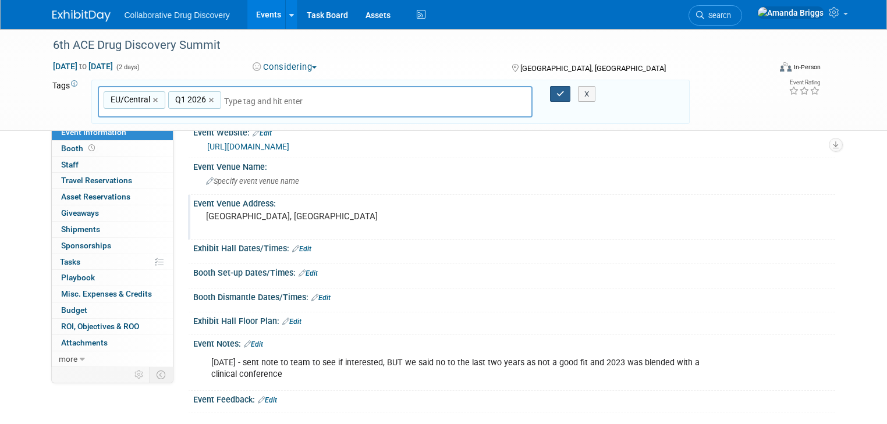
click at [557, 95] on button "button" at bounding box center [560, 94] width 21 height 16
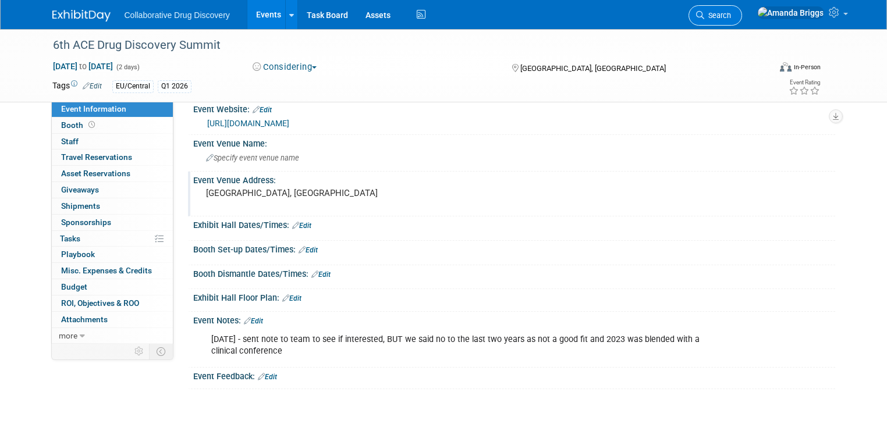
click at [731, 15] on span "Search" at bounding box center [717, 15] width 27 height 9
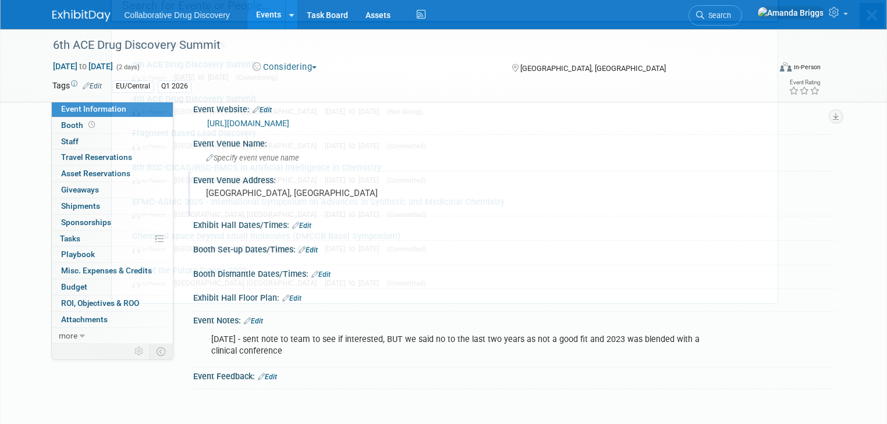
scroll to position [0, 0]
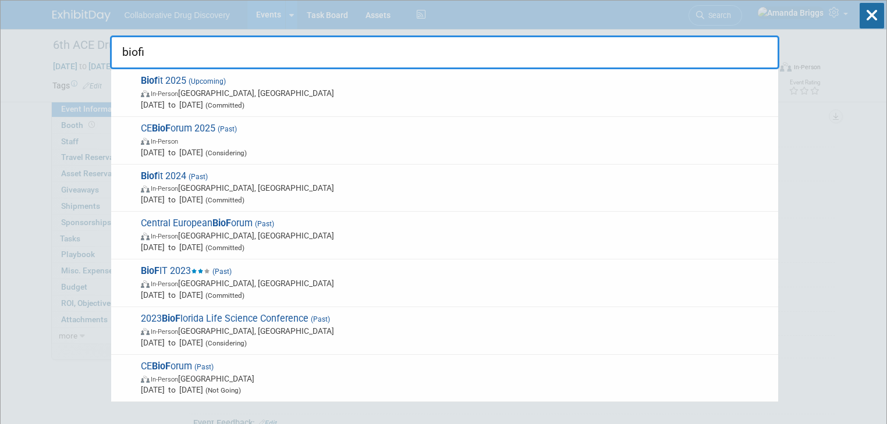
type input "biofit"
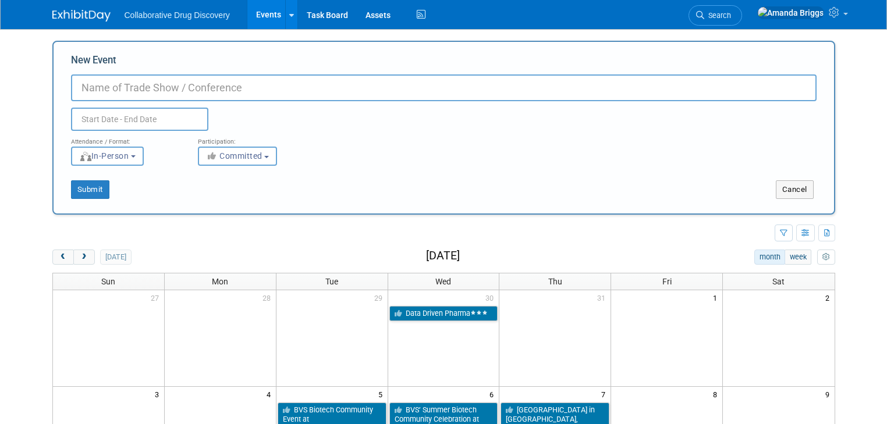
select select "2"
